Goal: Information Seeking & Learning: Learn about a topic

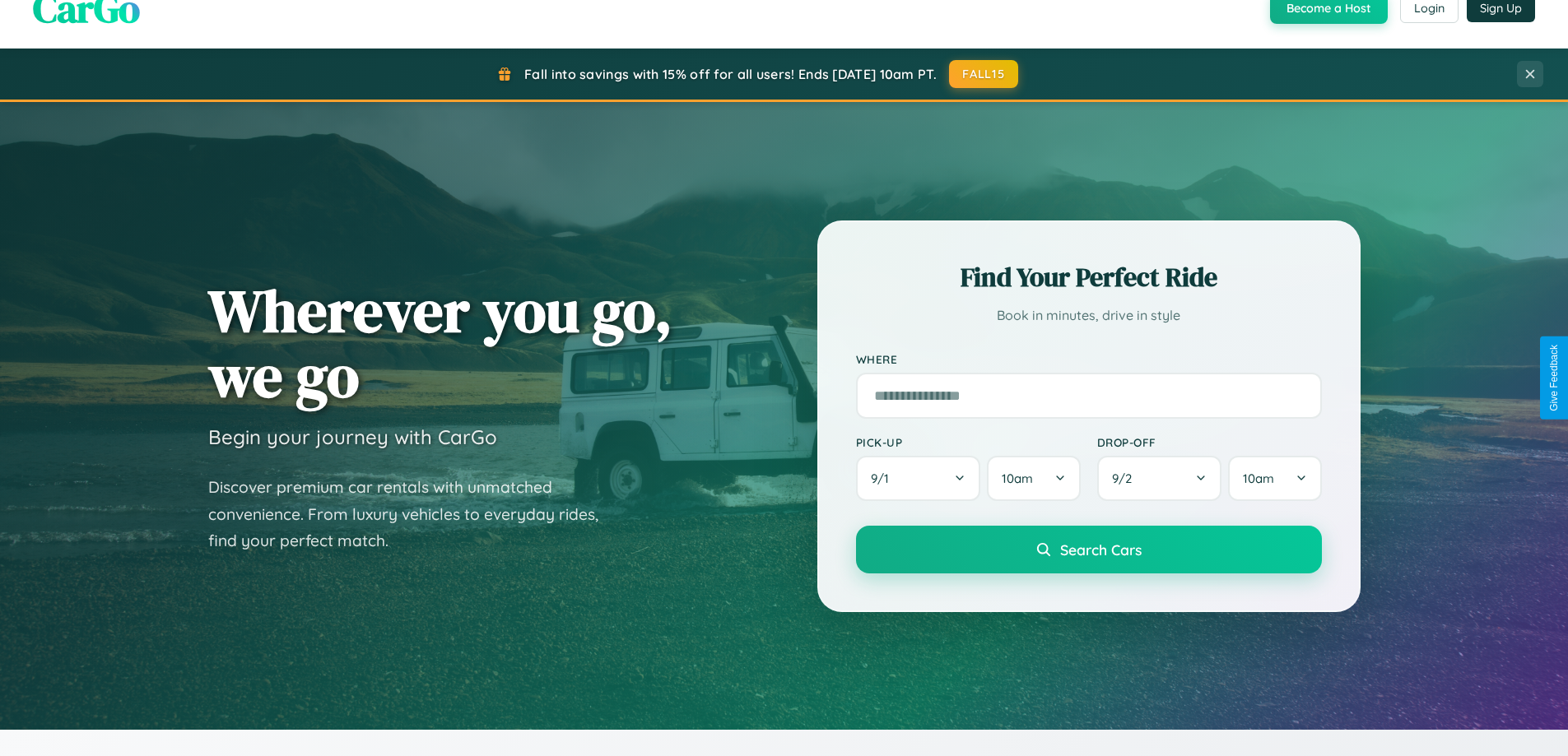
scroll to position [3167, 0]
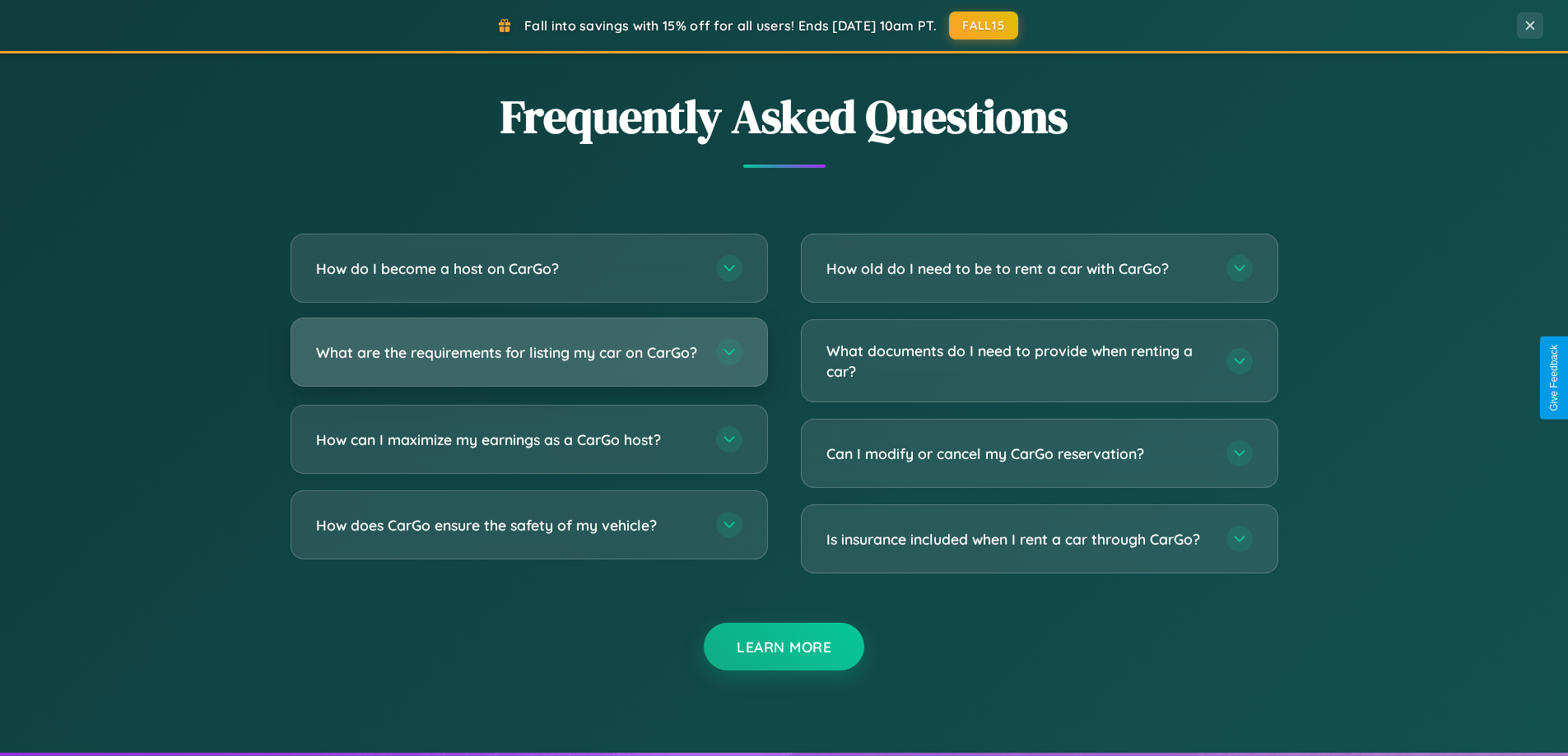
click at [529, 359] on h3 "What are the requirements for listing my car on CarGo?" at bounding box center [508, 353] width 384 height 21
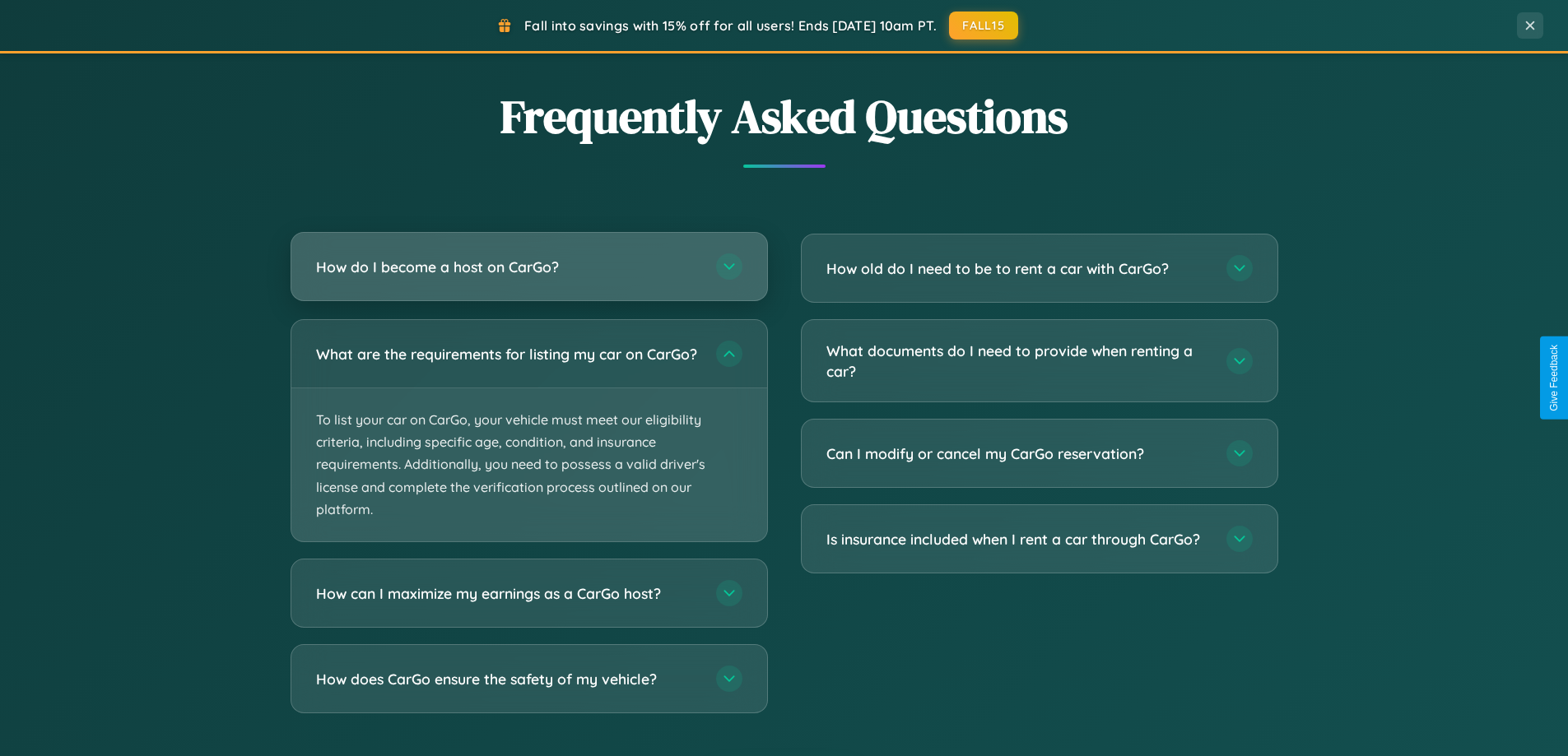
click at [529, 267] on h3 "How do I become a host on CarGo?" at bounding box center [508, 267] width 384 height 21
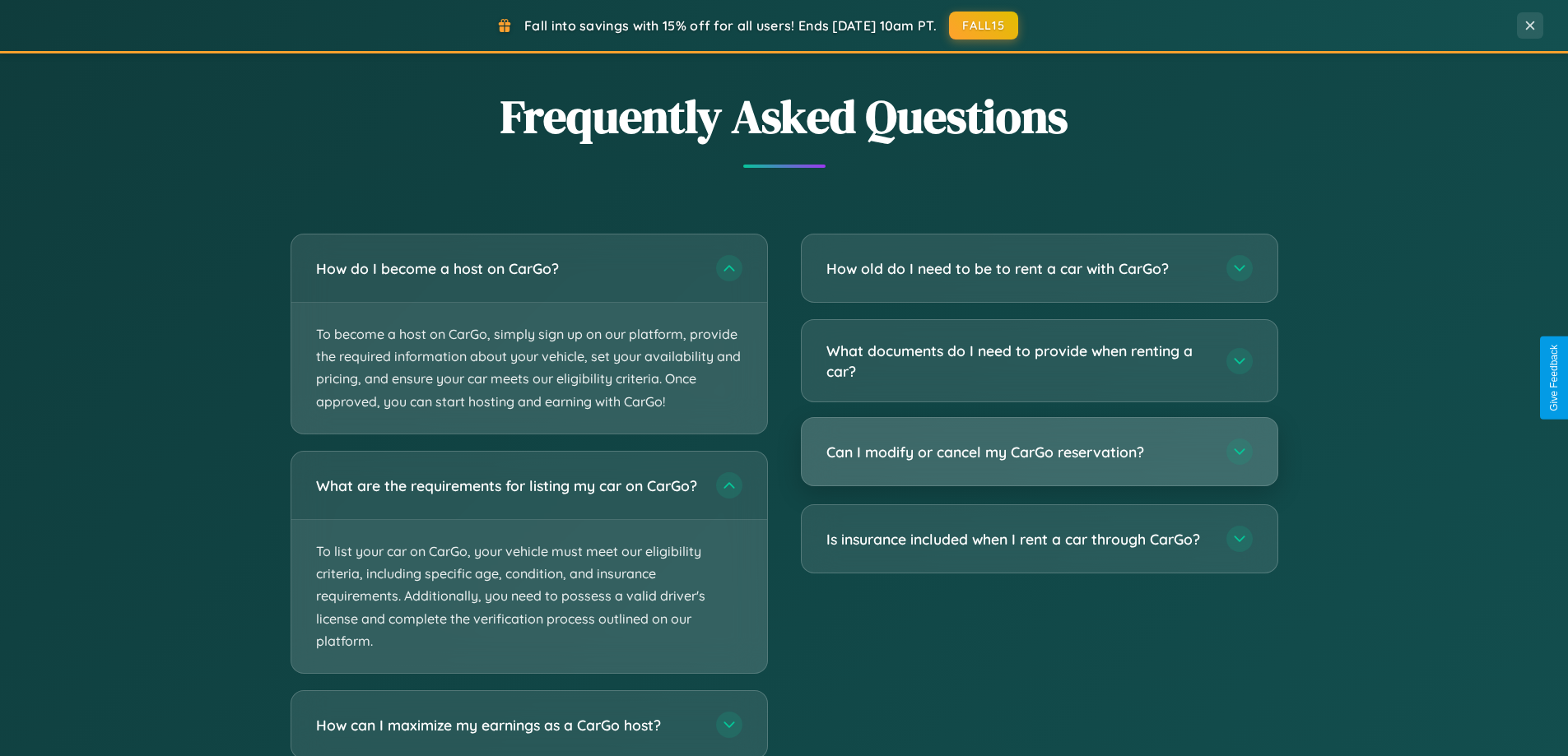
click at [1038, 453] on h3 "Can I modify or cancel my CarGo reservation?" at bounding box center [1019, 452] width 384 height 21
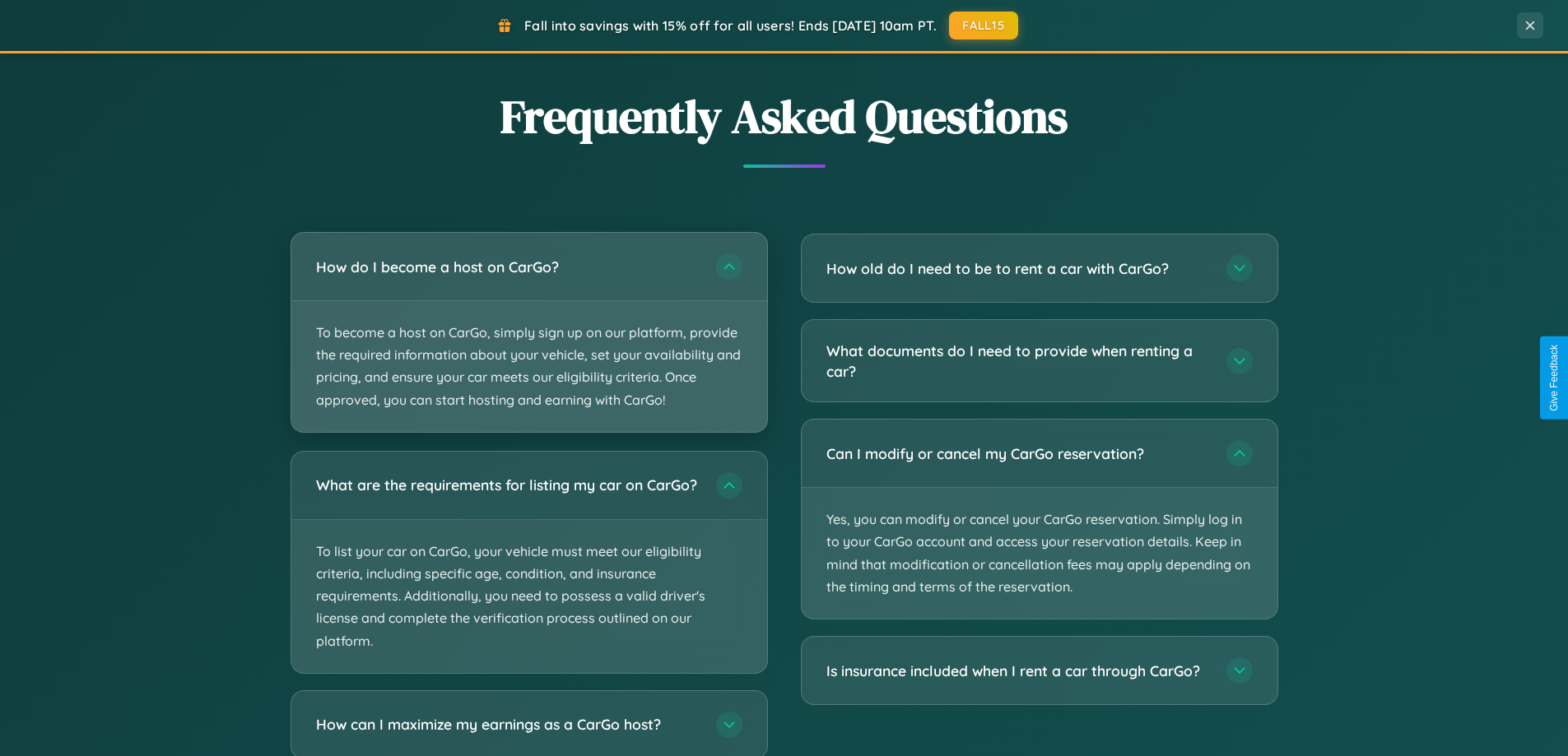
click at [529, 333] on p "To become a host on CarGo, simply sign up on our platform, provide the required…" at bounding box center [530, 366] width 476 height 131
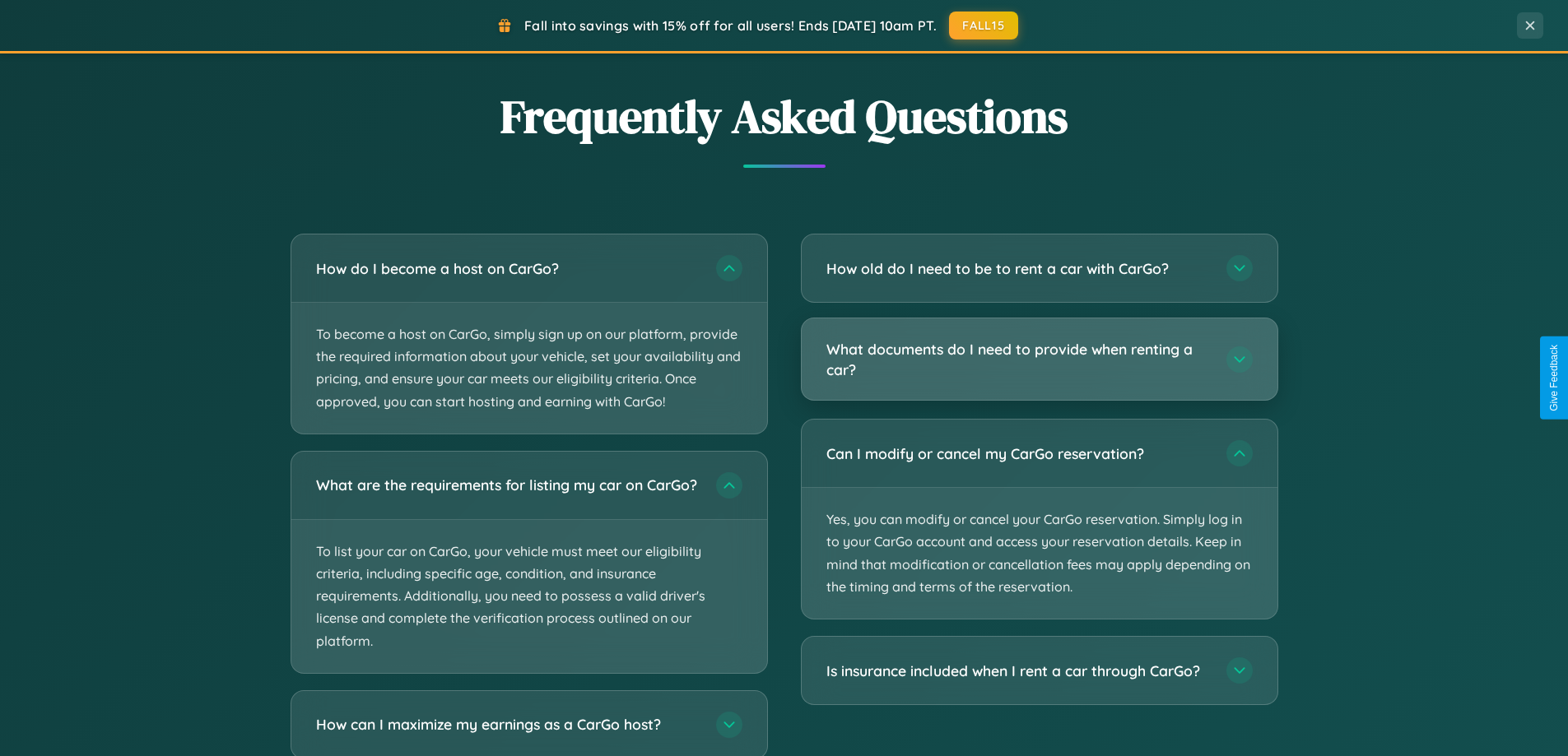
click at [1038, 360] on h3 "What documents do I need to provide when renting a car?" at bounding box center [1019, 359] width 384 height 40
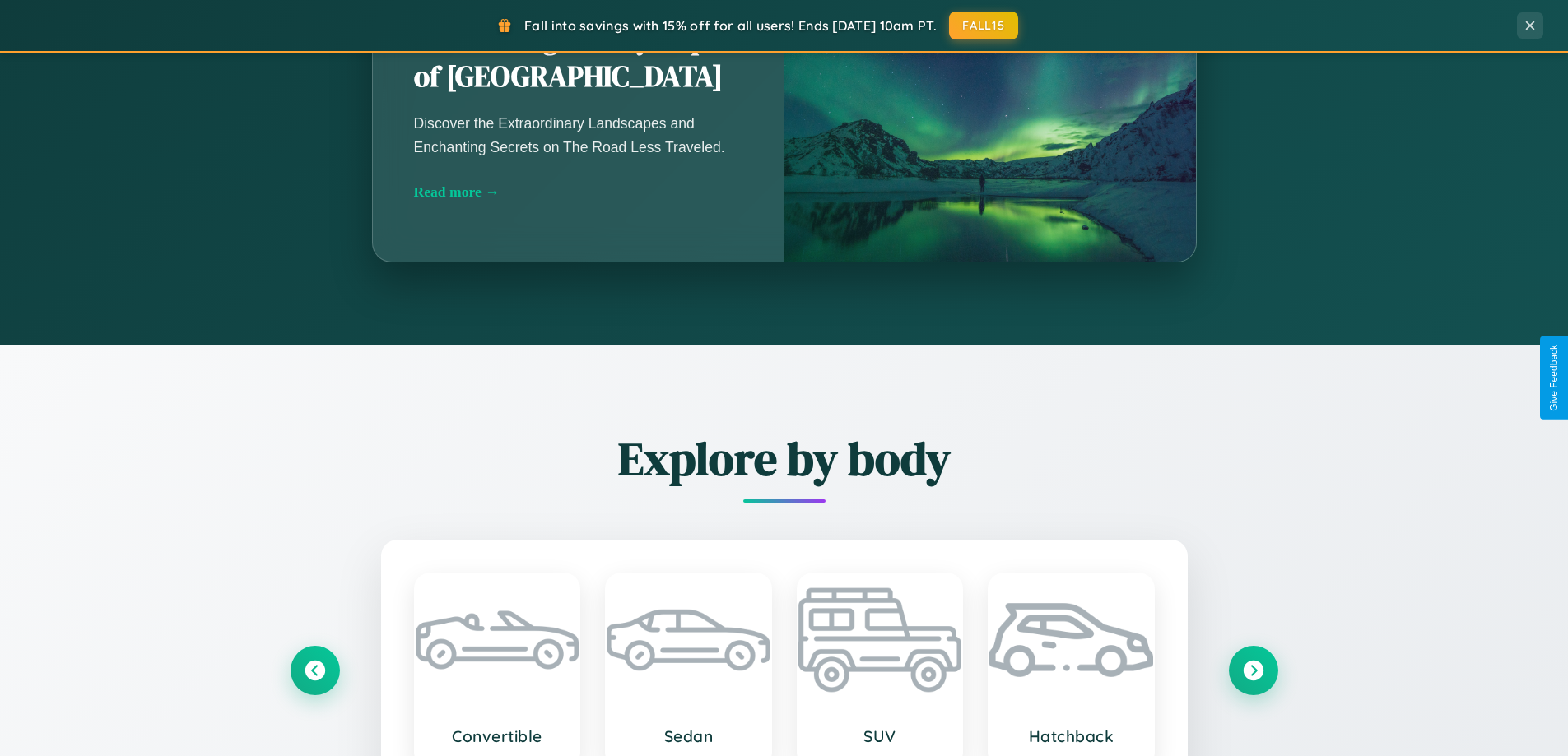
scroll to position [0, 0]
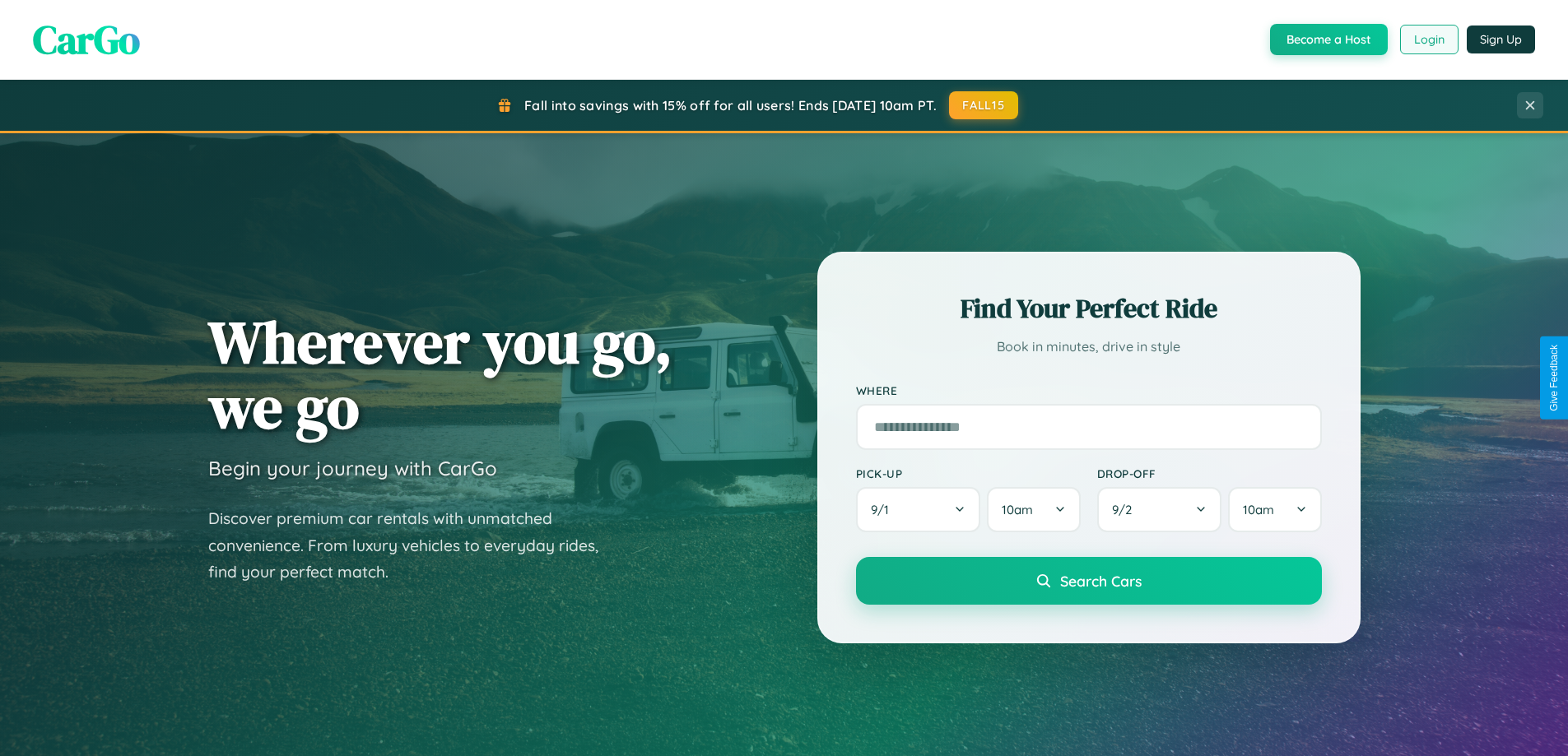
click at [1428, 39] on button "Login" at bounding box center [1430, 39] width 58 height 30
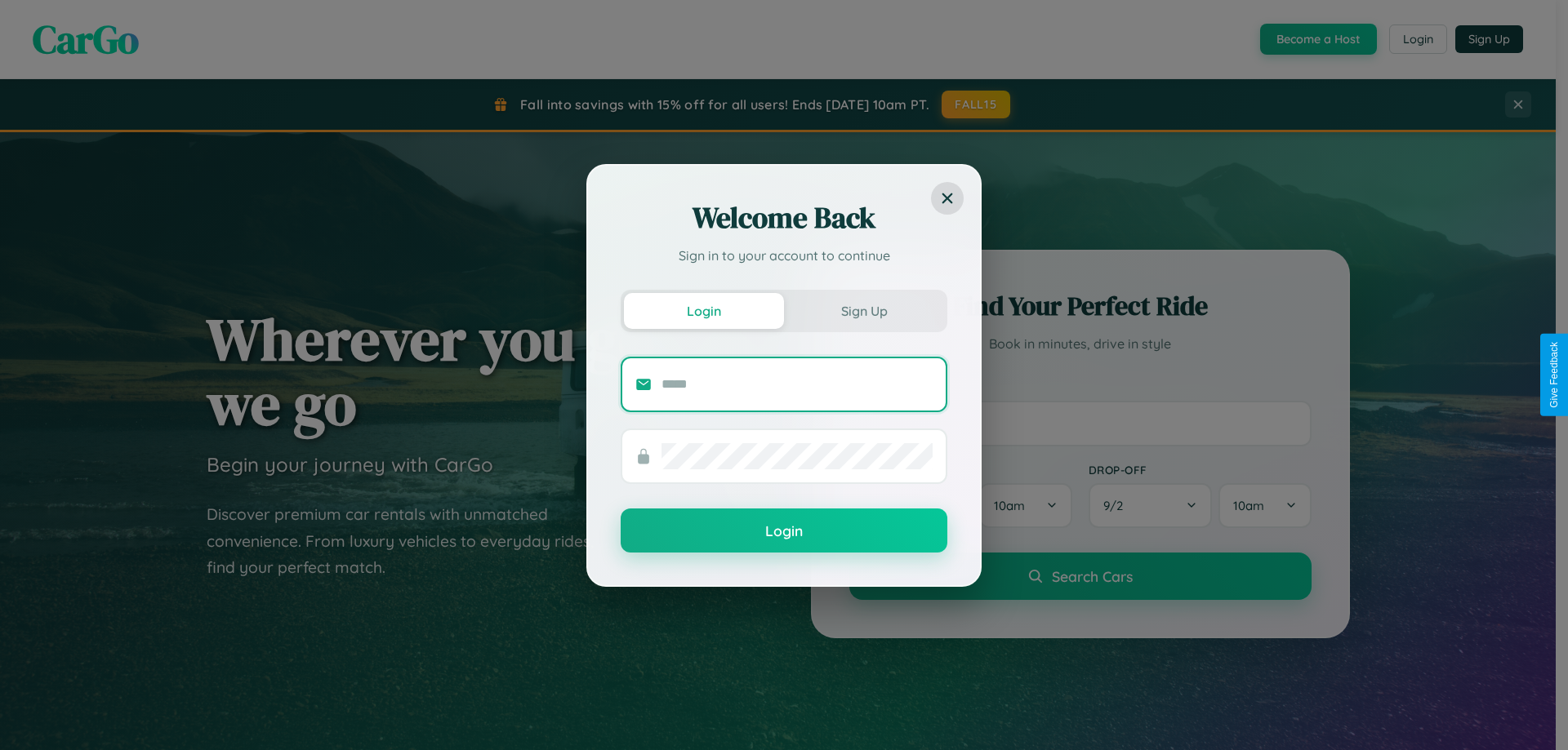
click at [797, 383] on input "text" at bounding box center [797, 384] width 272 height 26
type input "**********"
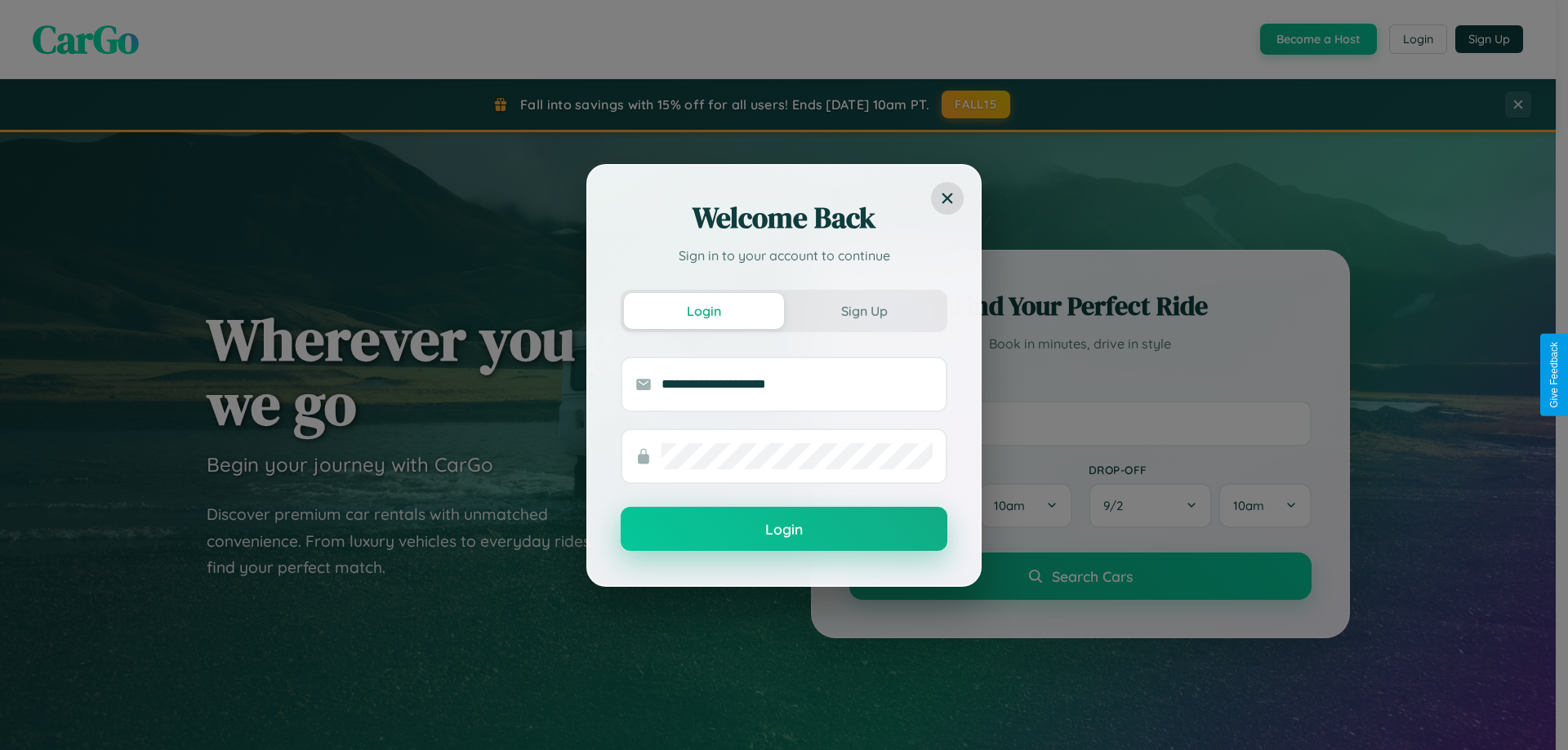
click at [784, 530] on button "Login" at bounding box center [784, 528] width 327 height 44
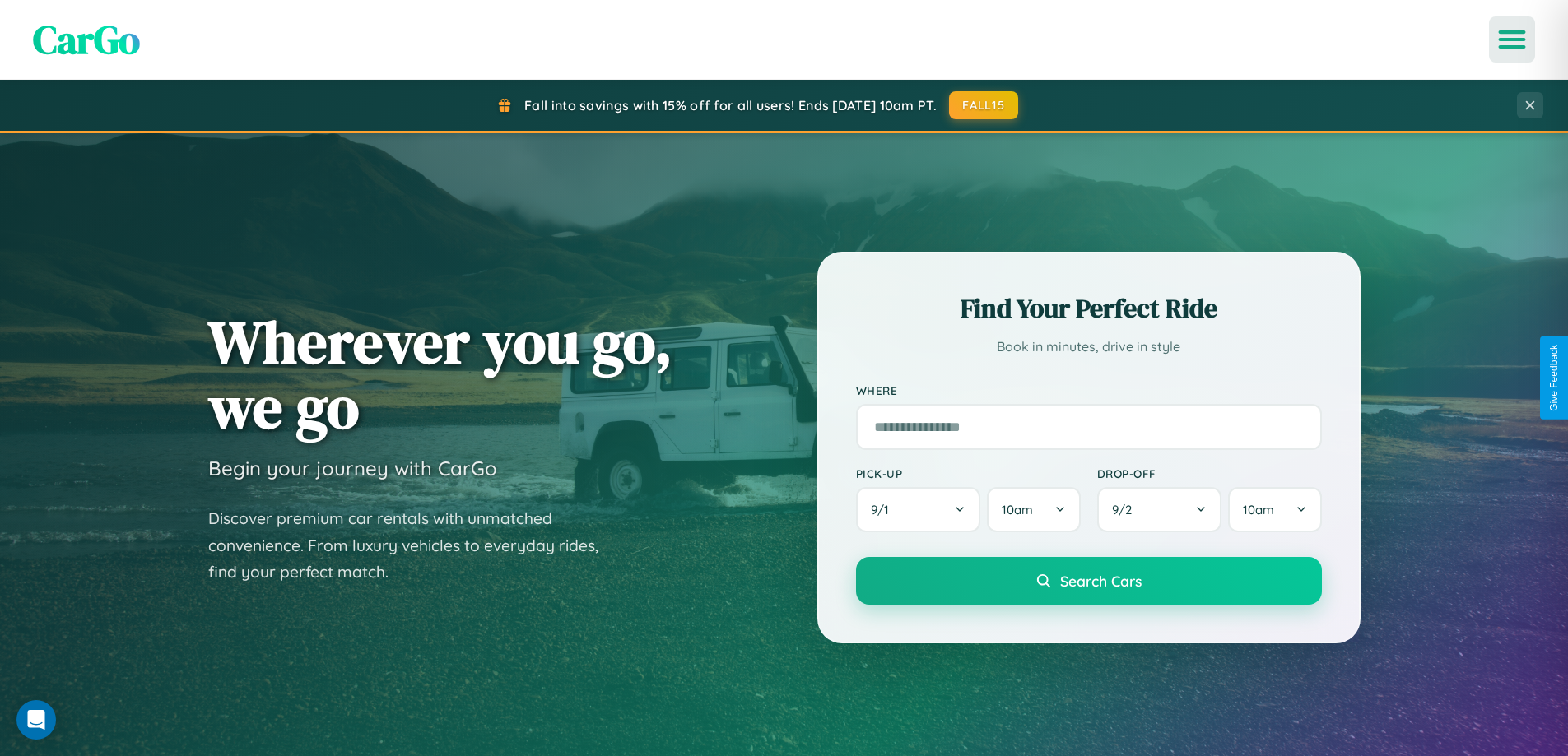
click at [1513, 39] on icon "Open menu" at bounding box center [1512, 39] width 24 height 15
